Goal: Find specific page/section: Find specific page/section

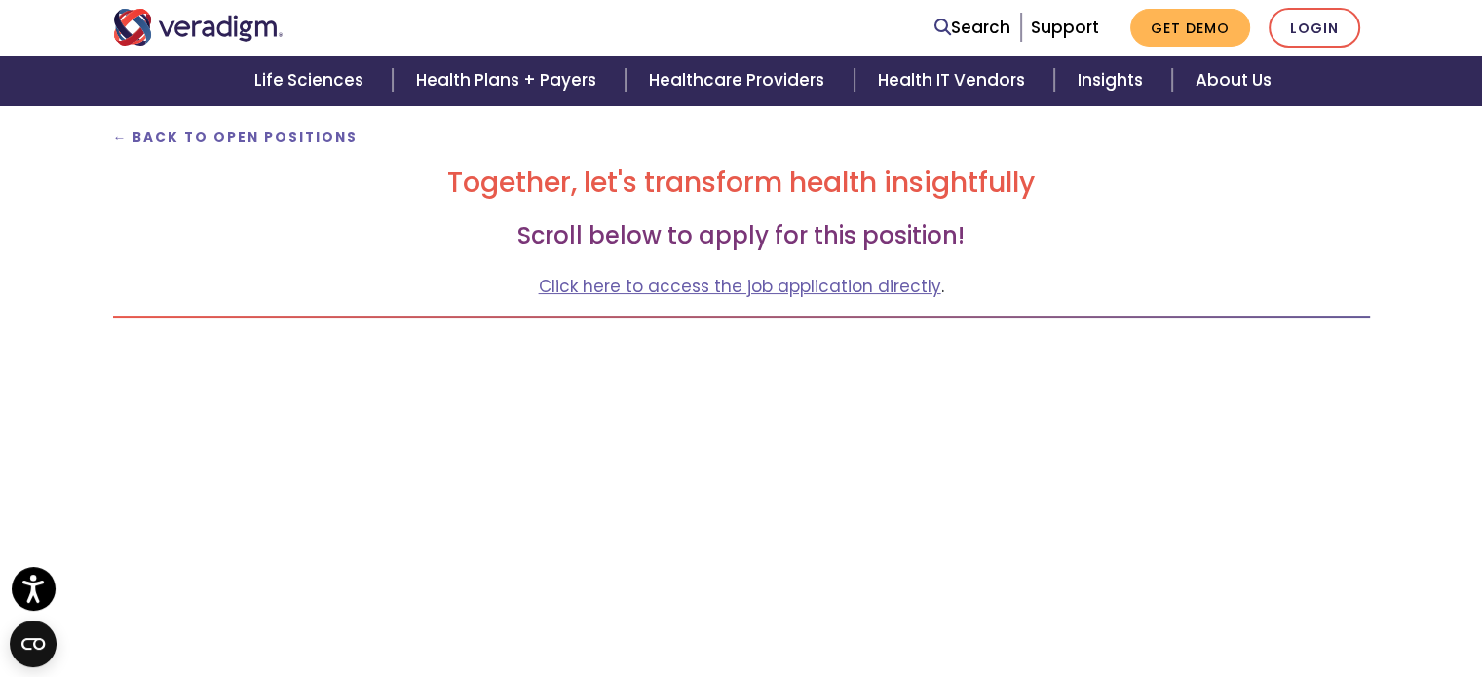
scroll to position [228, 0]
click at [246, 140] on strong "← Back to Open Positions" at bounding box center [235, 139] width 245 height 19
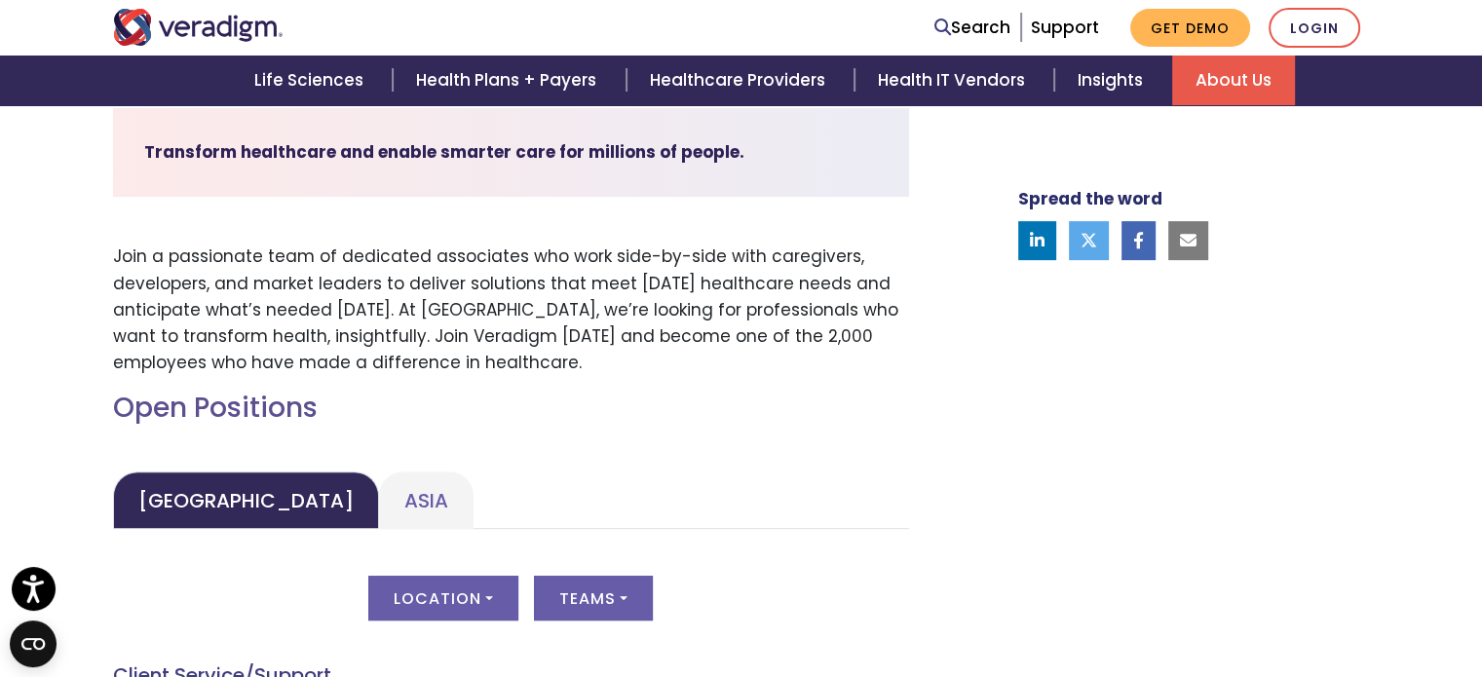
scroll to position [773, 0]
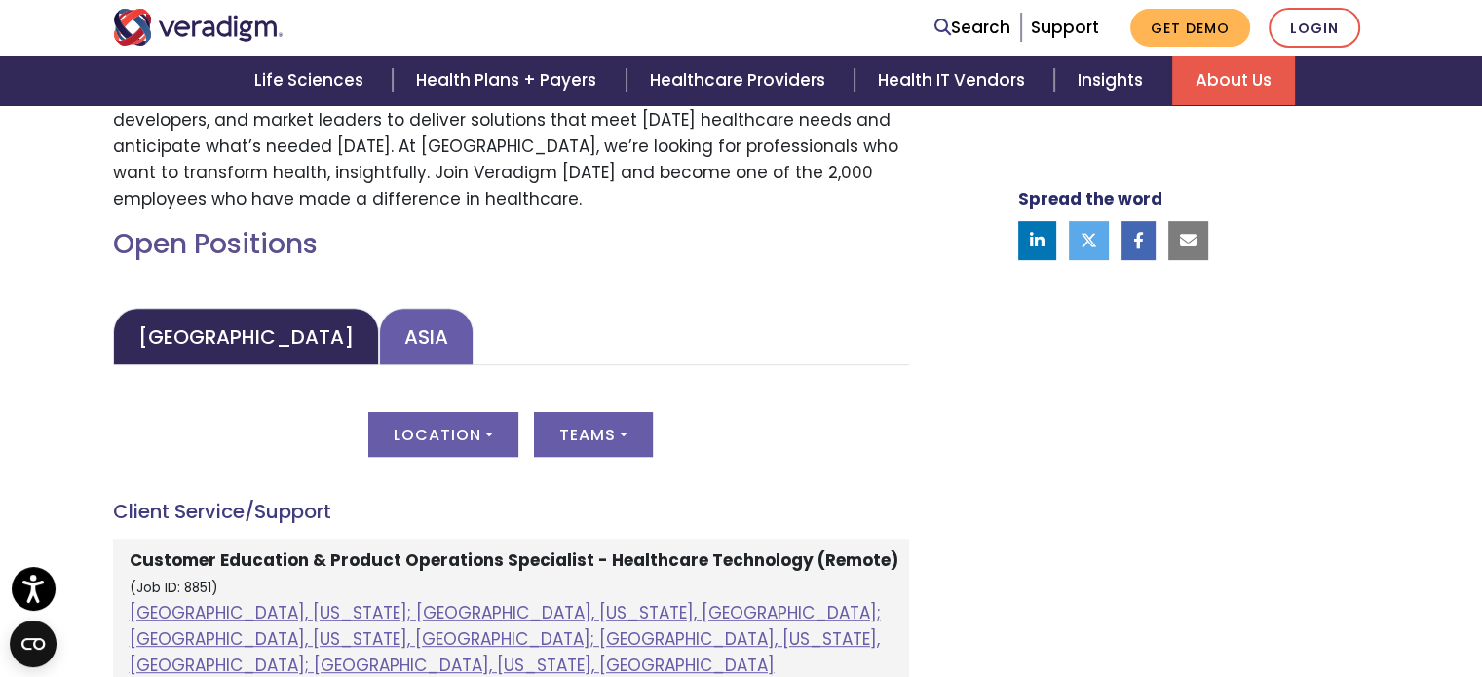
click at [379, 336] on link "Asia" at bounding box center [426, 336] width 94 height 57
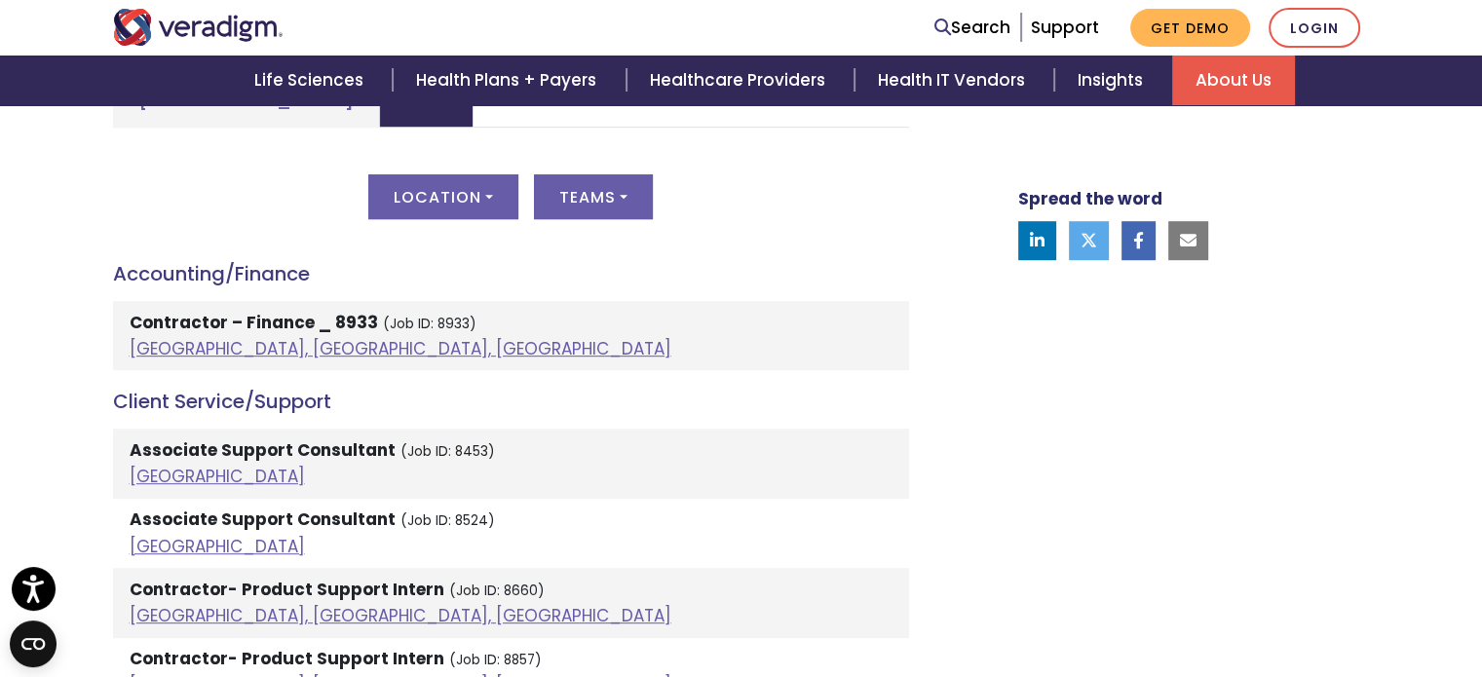
scroll to position [1024, 0]
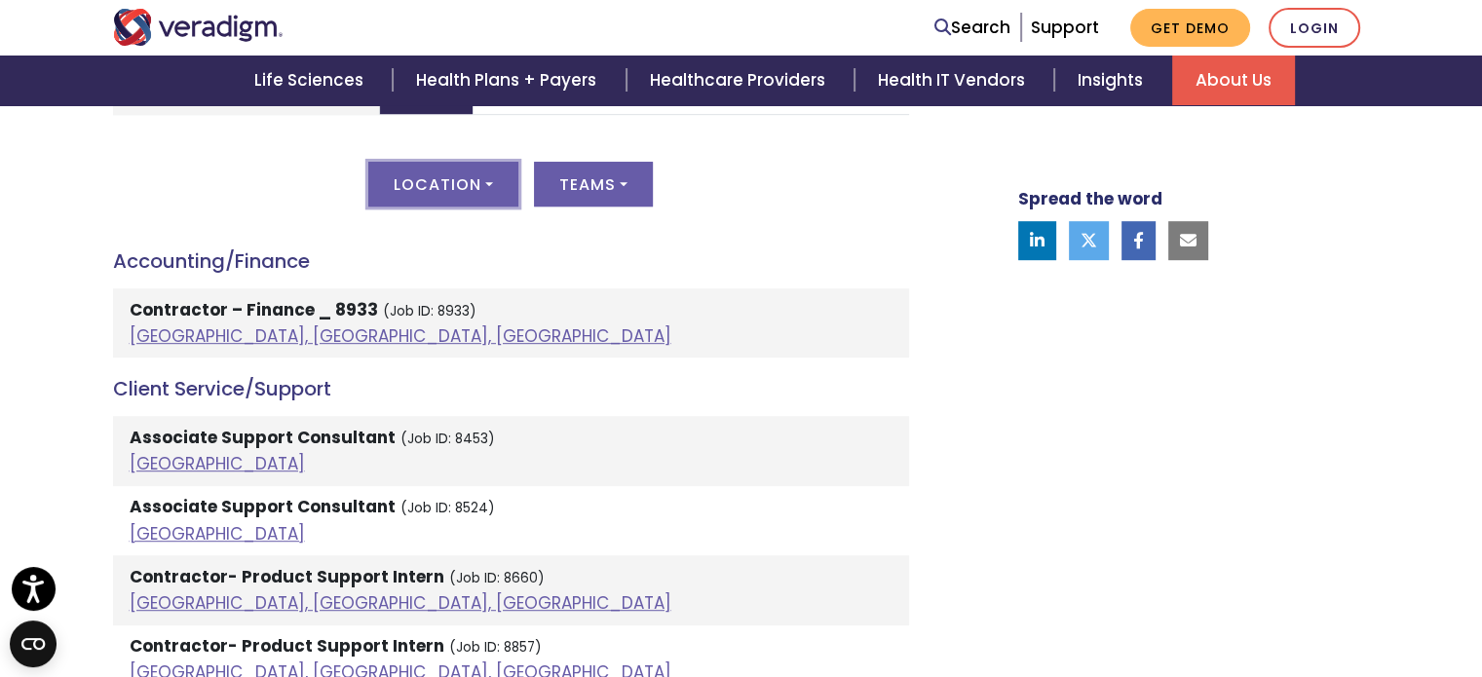
click at [485, 185] on button "Location" at bounding box center [443, 184] width 150 height 45
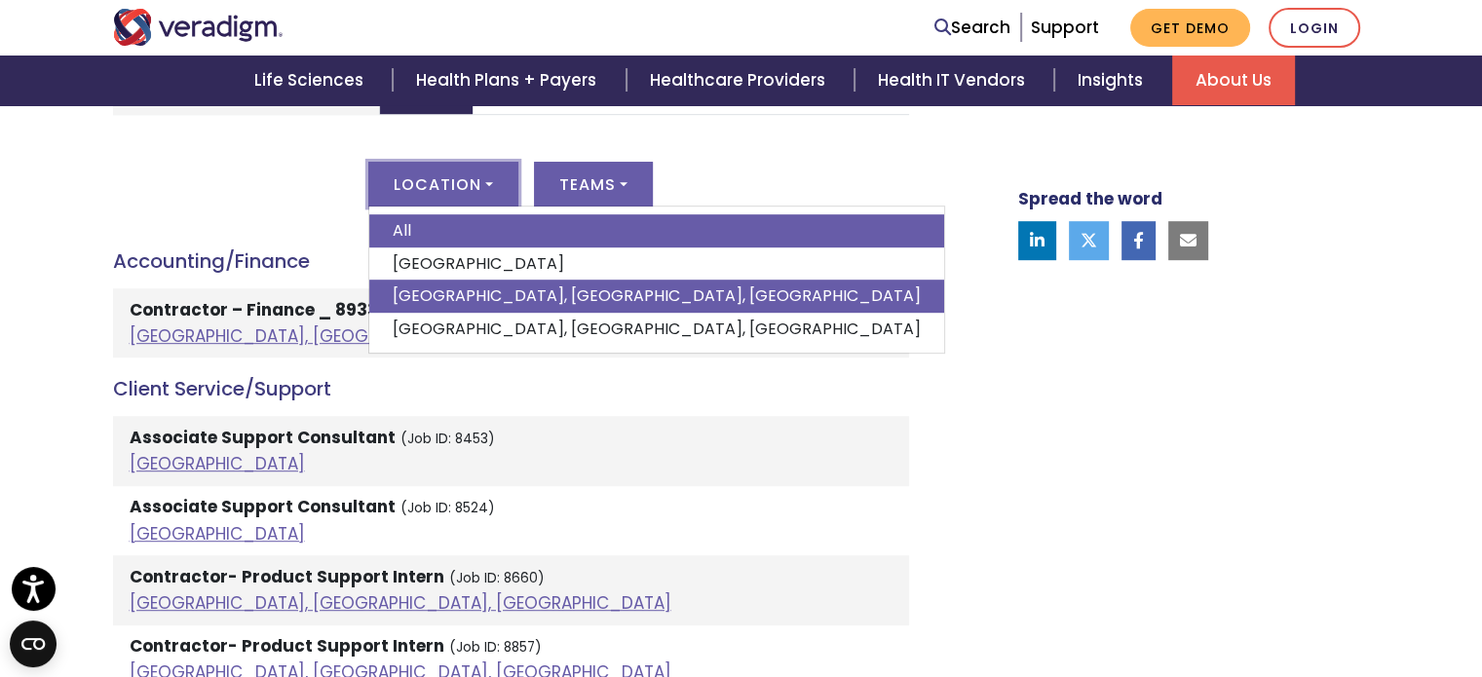
click at [451, 293] on link "[GEOGRAPHIC_DATA], [GEOGRAPHIC_DATA], [GEOGRAPHIC_DATA]" at bounding box center [656, 296] width 575 height 33
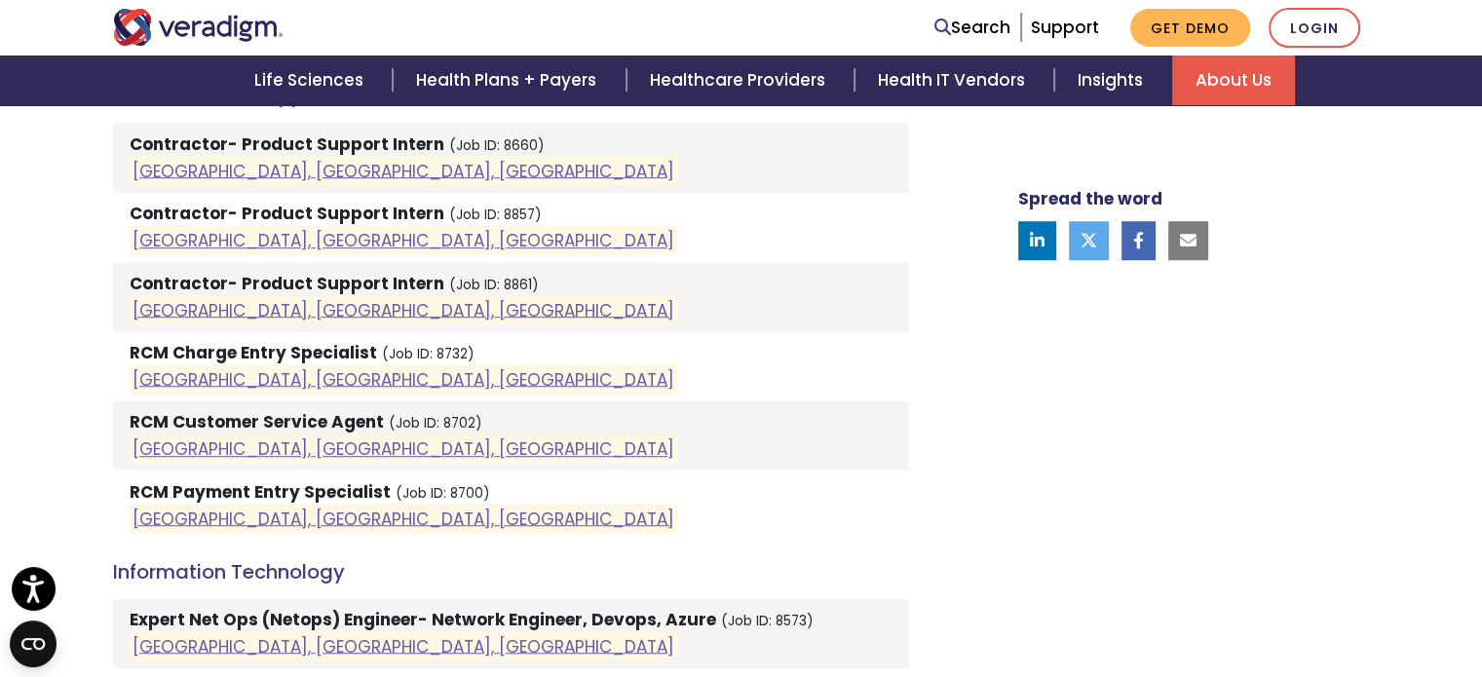
scroll to position [1335, 0]
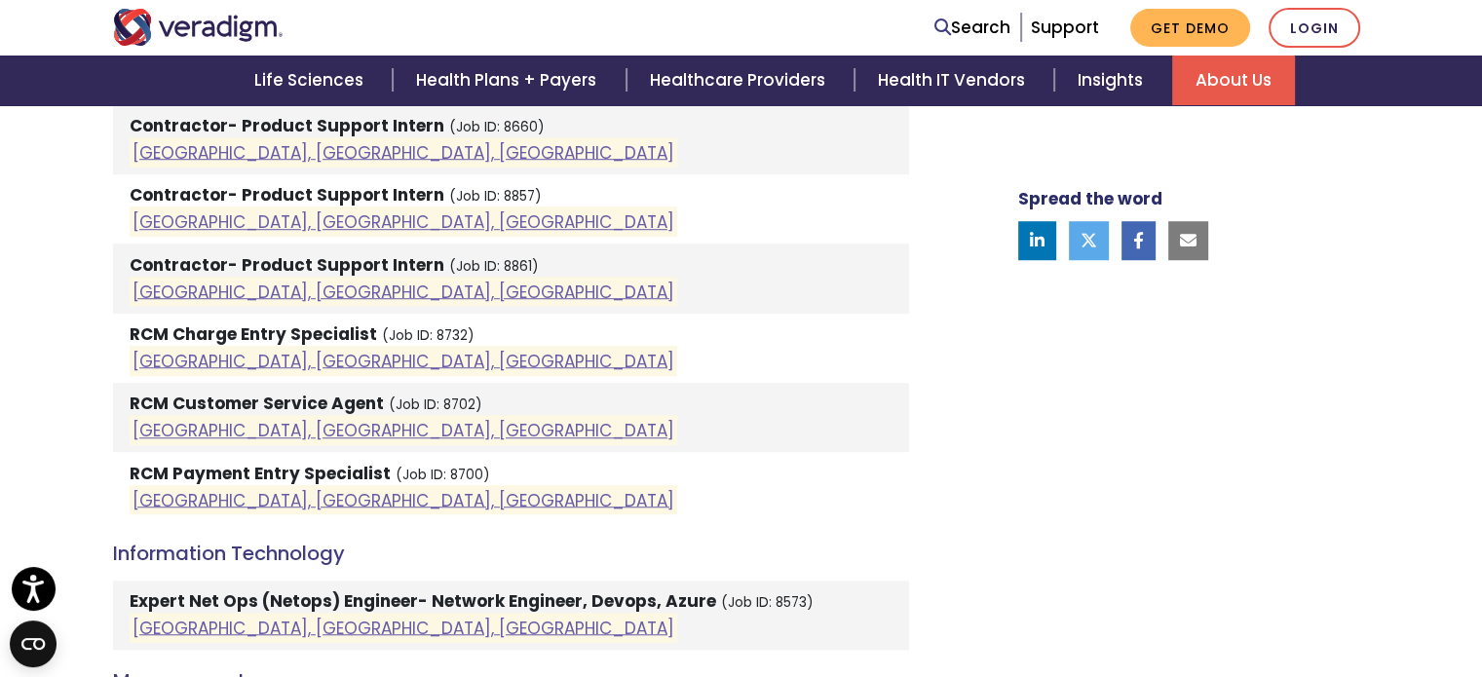
click at [290, 400] on strong "RCM Customer Service Agent" at bounding box center [257, 403] width 254 height 23
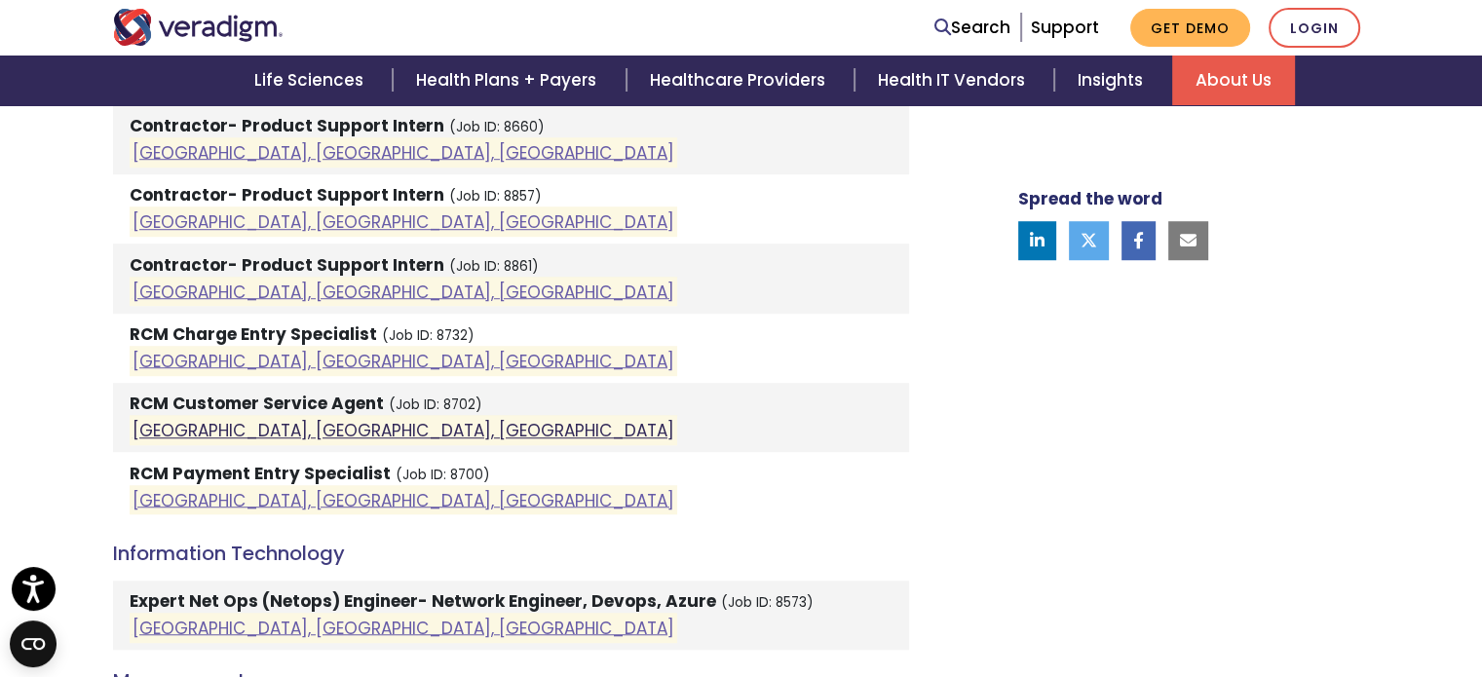
click at [264, 433] on link "[GEOGRAPHIC_DATA], [GEOGRAPHIC_DATA], [GEOGRAPHIC_DATA]" at bounding box center [403, 430] width 542 height 23
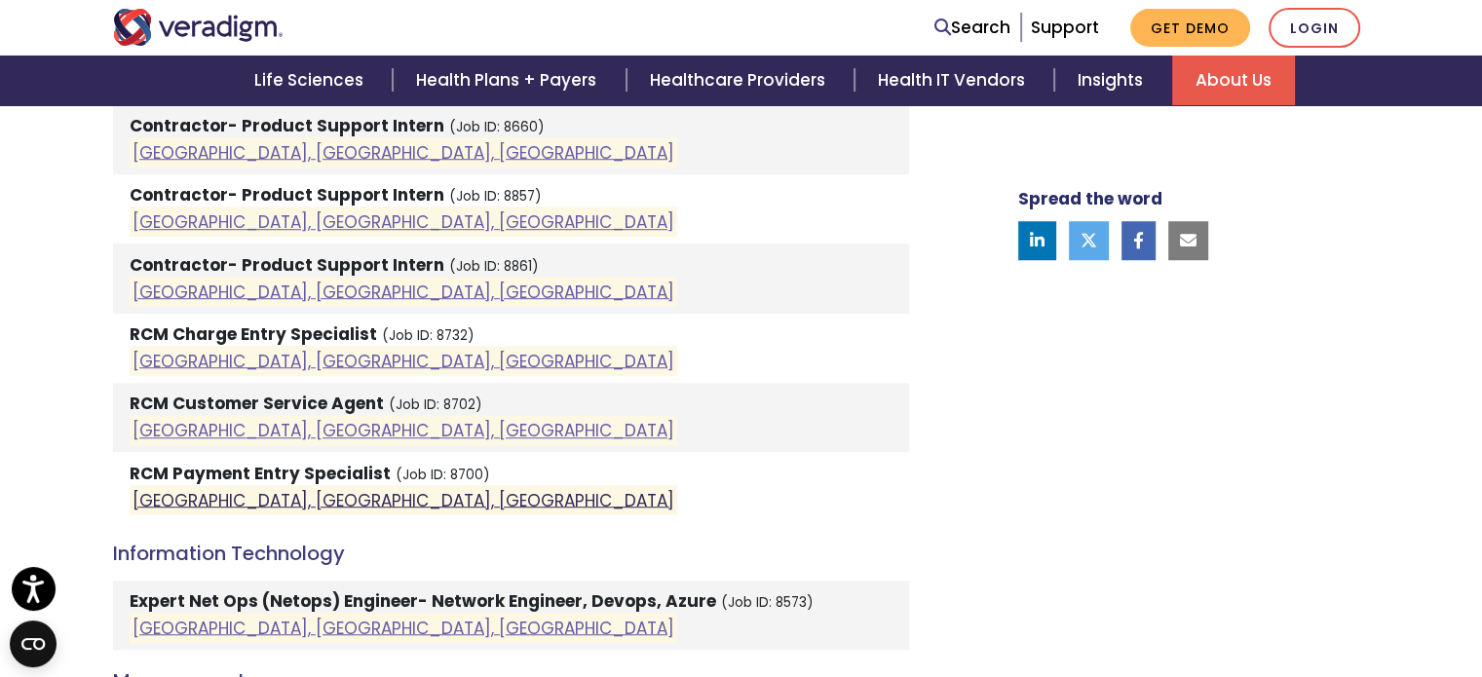
click at [252, 502] on link "[GEOGRAPHIC_DATA], [GEOGRAPHIC_DATA], [GEOGRAPHIC_DATA]" at bounding box center [403, 499] width 542 height 23
